Goal: Task Accomplishment & Management: Use online tool/utility

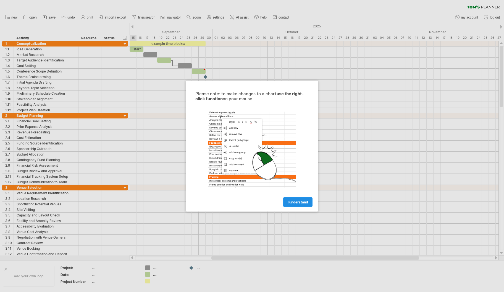
click at [298, 199] on link "I understand" at bounding box center [297, 202] width 29 height 10
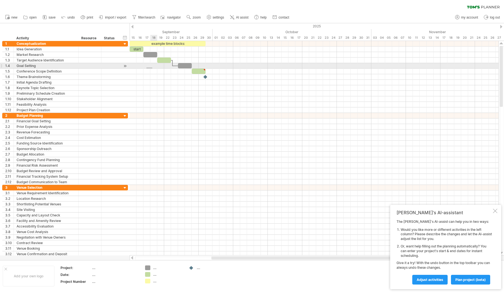
drag, startPoint x: 146, startPoint y: 67, endPoint x: 152, endPoint y: 68, distance: 5.9
click at [152, 68] on div at bounding box center [314, 77] width 369 height 72
click at [148, 64] on div at bounding box center [314, 66] width 369 height 6
click at [146, 66] on div at bounding box center [314, 66] width 369 height 6
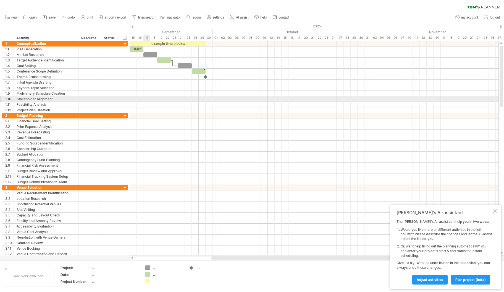
click at [150, 97] on div at bounding box center [314, 99] width 369 height 6
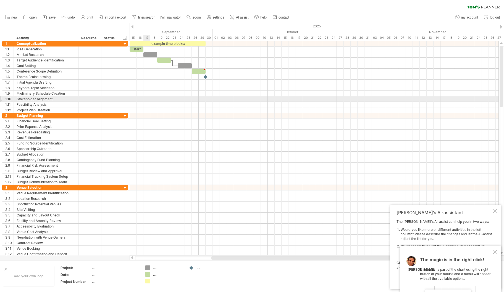
click at [150, 97] on div at bounding box center [314, 99] width 369 height 6
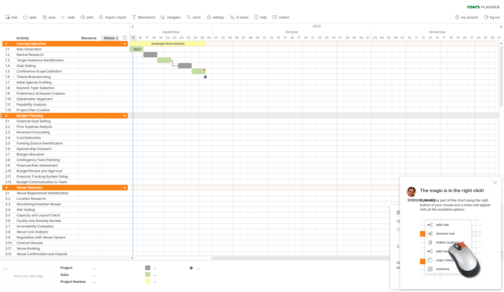
click at [124, 114] on div at bounding box center [124, 115] width 5 height 5
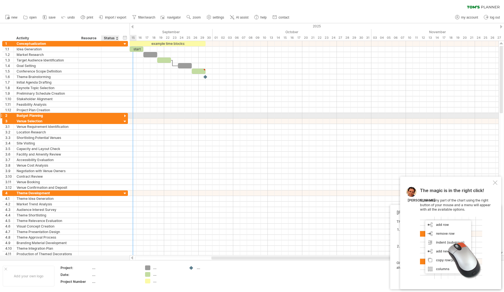
click at [124, 114] on div at bounding box center [124, 115] width 5 height 5
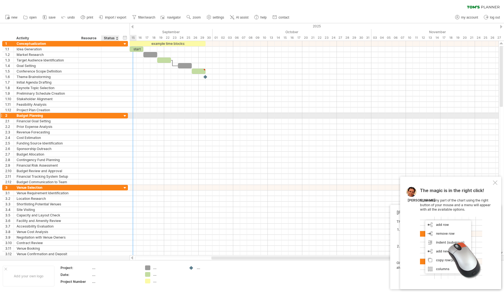
click at [124, 114] on div at bounding box center [124, 115] width 5 height 5
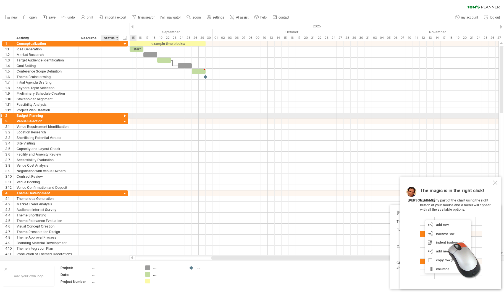
click at [124, 114] on div at bounding box center [124, 115] width 5 height 5
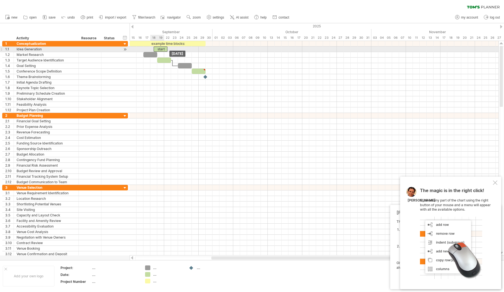
drag, startPoint x: 138, startPoint y: 49, endPoint x: 161, endPoint y: 48, distance: 23.3
click at [161, 48] on div "start" at bounding box center [161, 48] width 14 height 5
drag, startPoint x: 161, startPoint y: 48, endPoint x: 138, endPoint y: 50, distance: 23.3
click at [138, 50] on div "start" at bounding box center [137, 48] width 14 height 5
drag, startPoint x: 143, startPoint y: 49, endPoint x: 200, endPoint y: 51, distance: 57.5
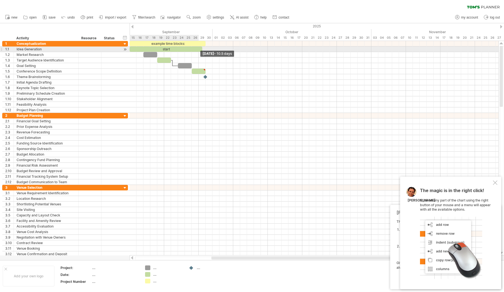
click at [200, 51] on div "start" at bounding box center [166, 48] width 73 height 5
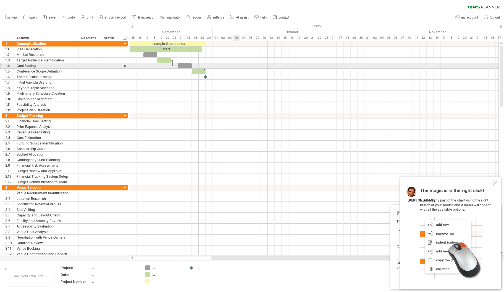
click at [236, 66] on div at bounding box center [314, 66] width 369 height 6
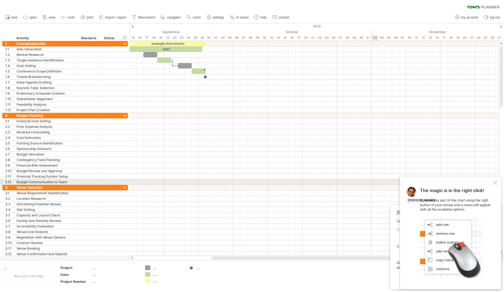
click at [495, 183] on div at bounding box center [495, 182] width 4 height 4
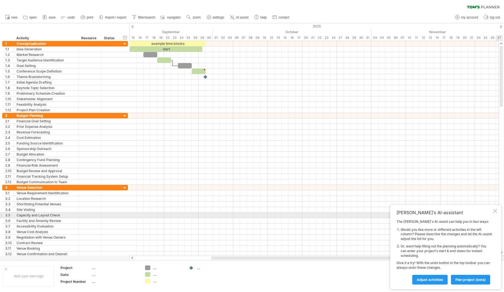
click at [496, 213] on div at bounding box center [495, 210] width 4 height 4
